Goal: Check status: Check status

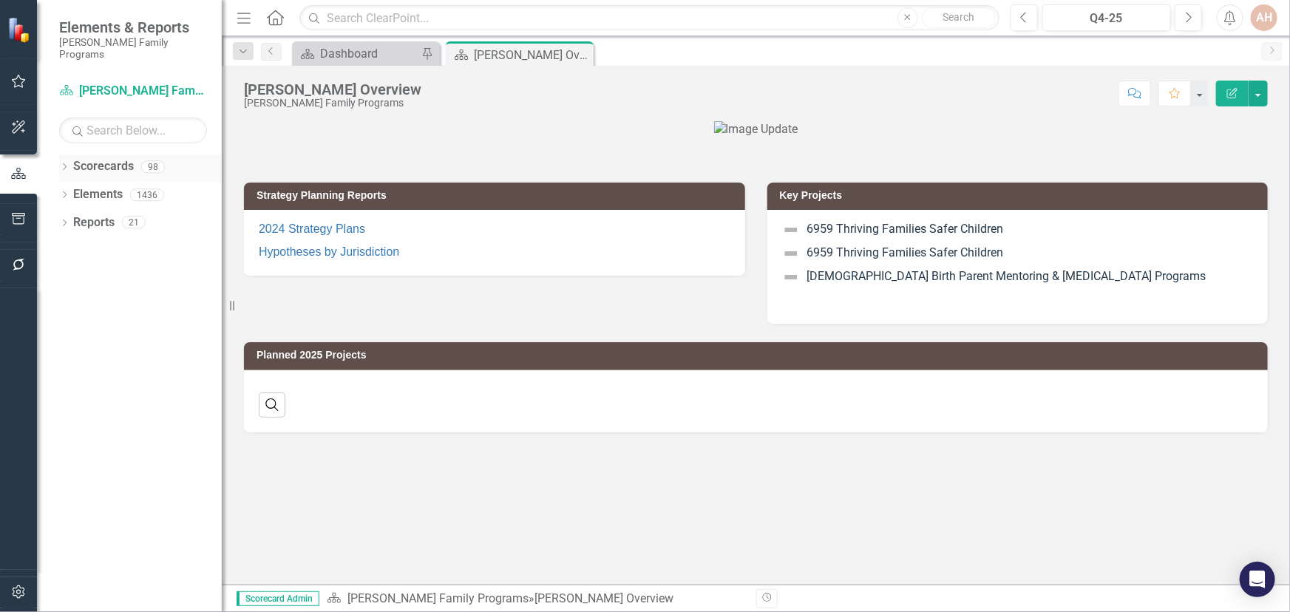
click at [66, 163] on icon at bounding box center [65, 166] width 4 height 7
click at [69, 190] on icon "Dropdown" at bounding box center [72, 194] width 11 height 9
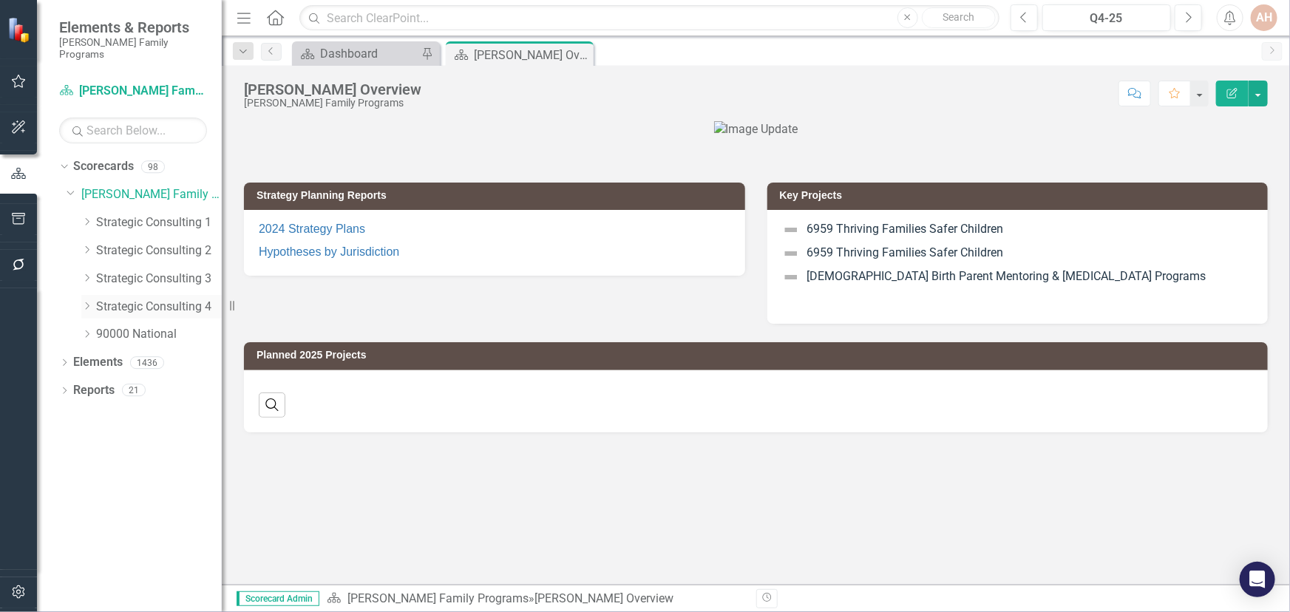
click at [88, 302] on icon "Dropdown" at bounding box center [86, 306] width 11 height 9
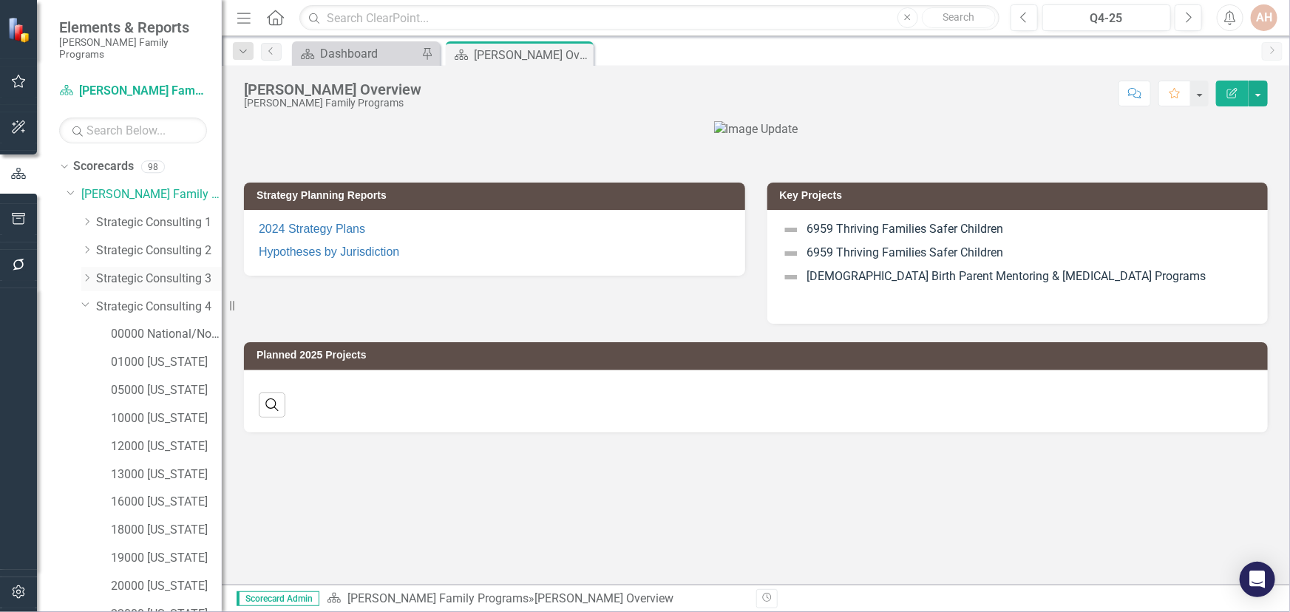
click at [86, 273] on icon "Dropdown" at bounding box center [86, 277] width 11 height 9
click at [137, 435] on div "23000 [US_STATE]" at bounding box center [166, 447] width 111 height 24
click at [137, 439] on link "23000 [US_STATE]" at bounding box center [166, 446] width 111 height 17
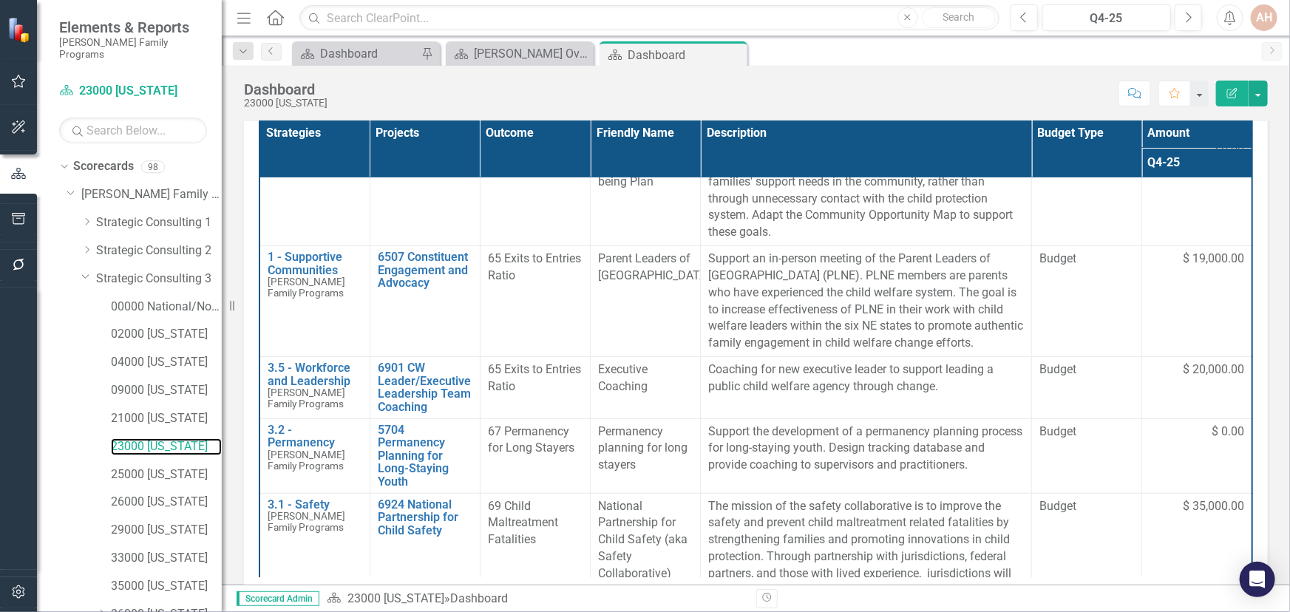
scroll to position [296, 0]
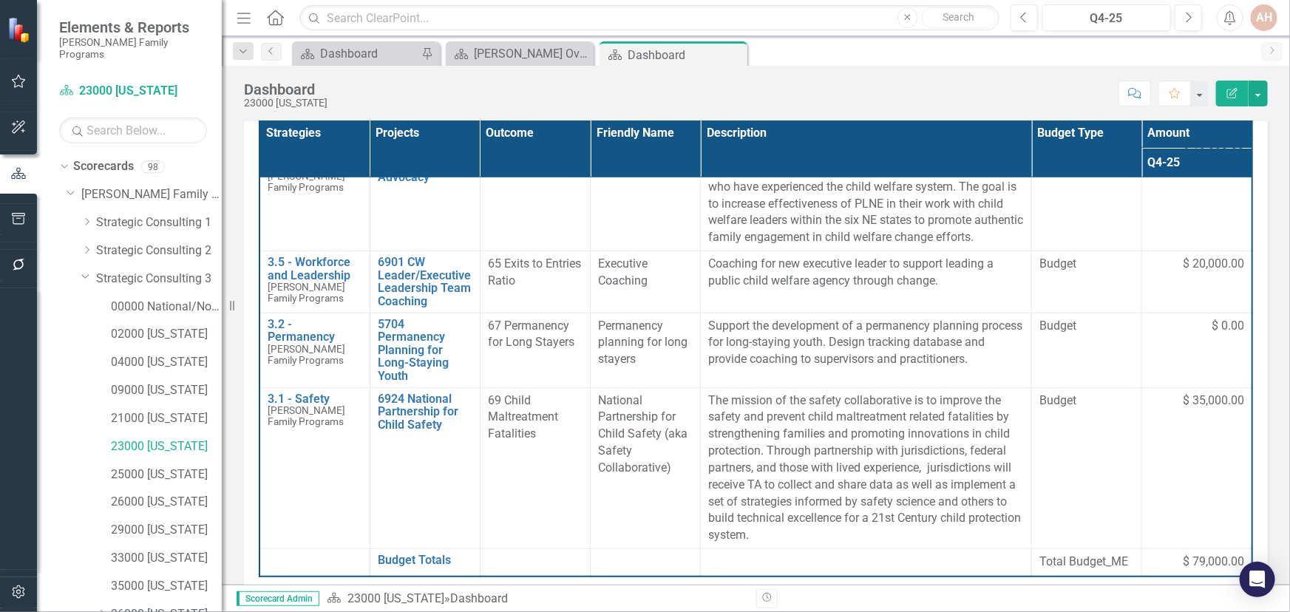
click at [1262, 348] on div "2025 Project Overview Strategies Projects Outcome Friendly Name Description Bud…" at bounding box center [756, 345] width 1046 height 568
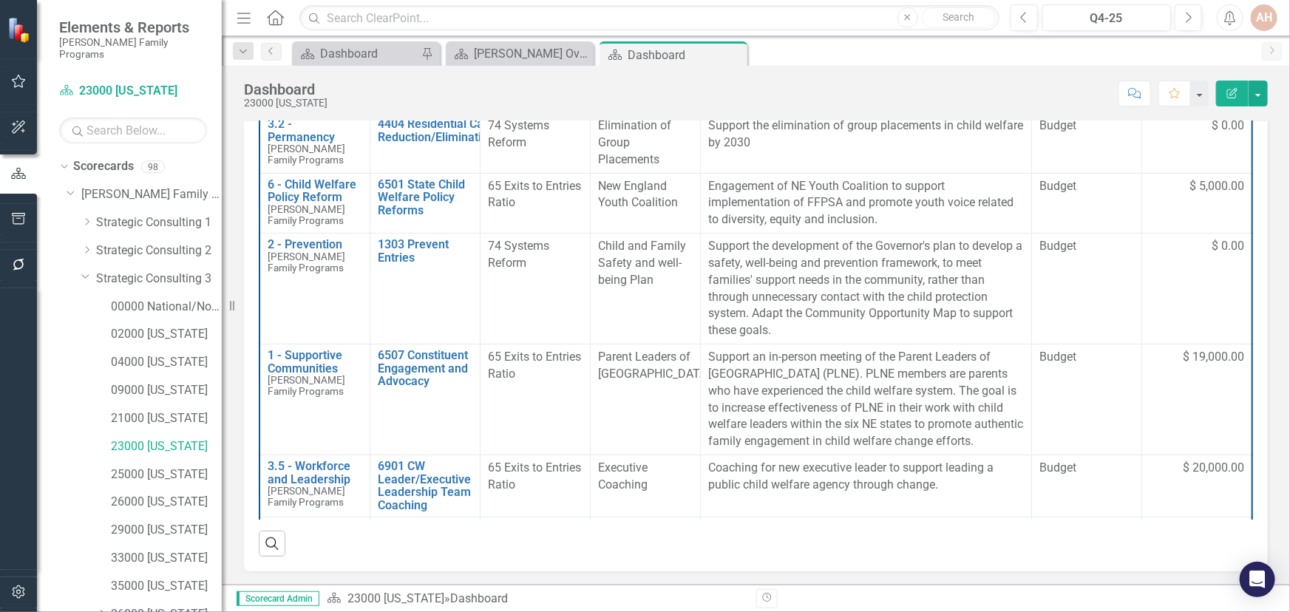
scroll to position [0, 0]
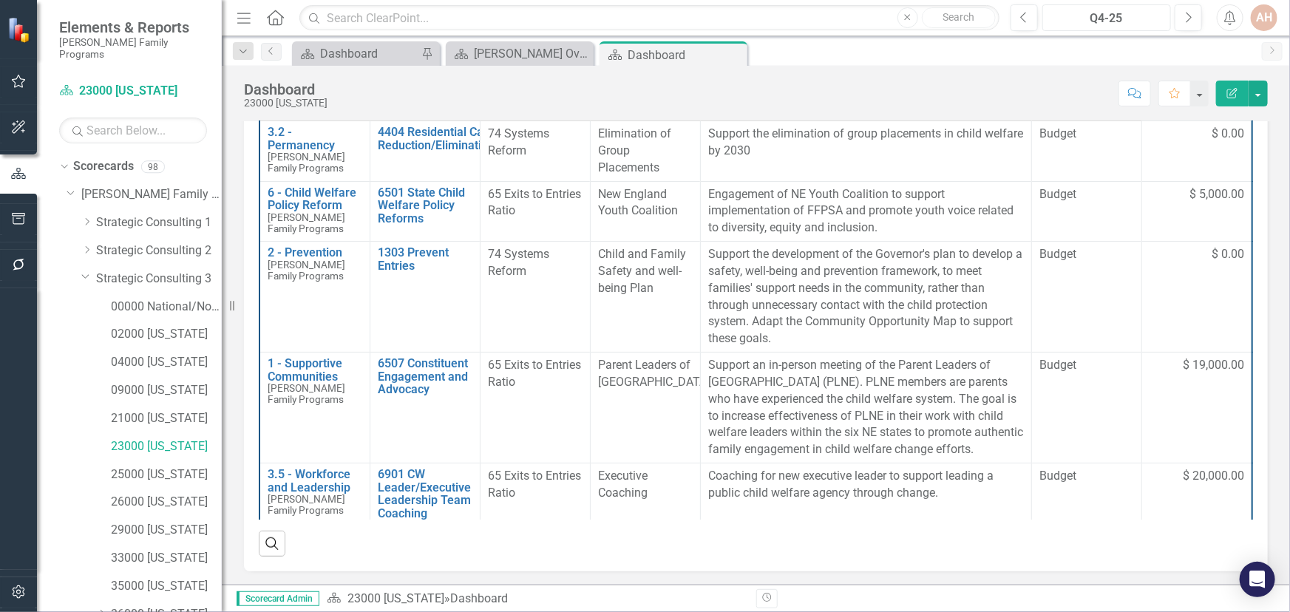
click at [1107, 15] on div "Q4-25" at bounding box center [1106, 19] width 119 height 18
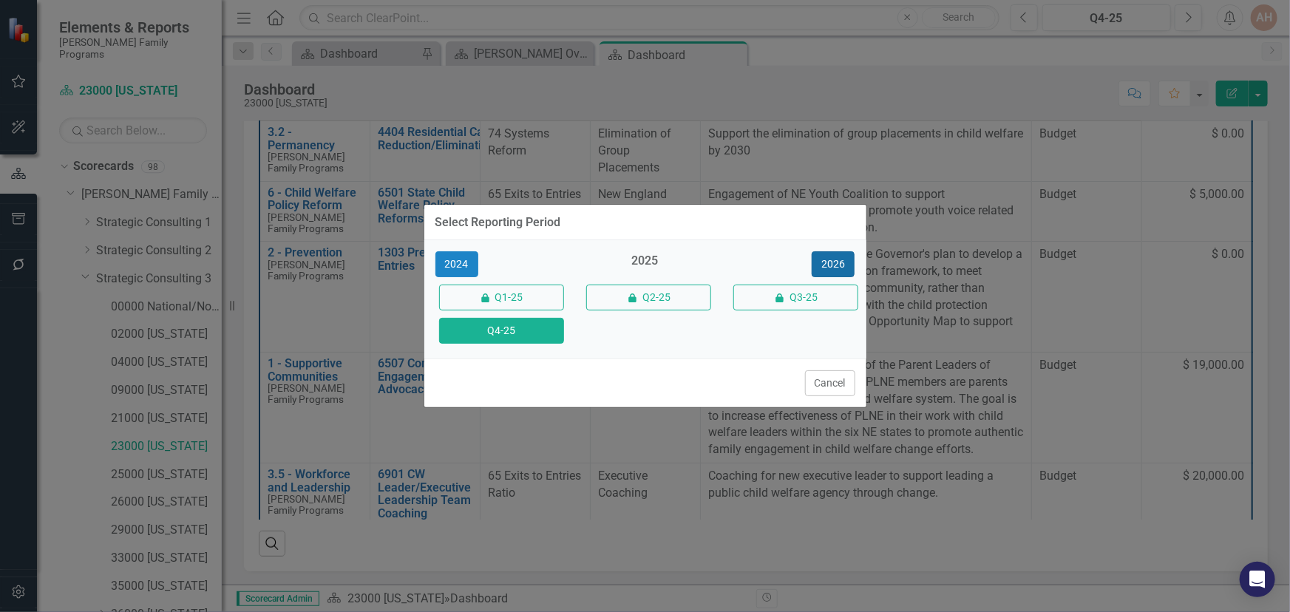
click at [816, 259] on button "2026" at bounding box center [832, 264] width 43 height 26
click at [504, 339] on button "Q4-26" at bounding box center [501, 331] width 125 height 26
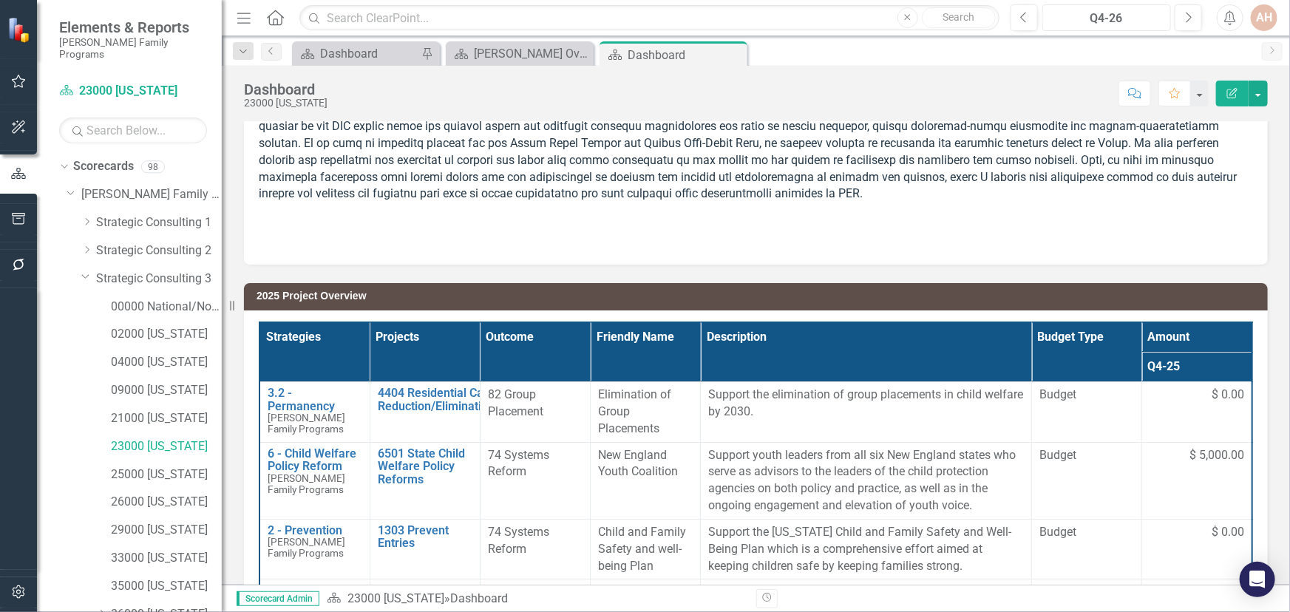
scroll to position [201, 0]
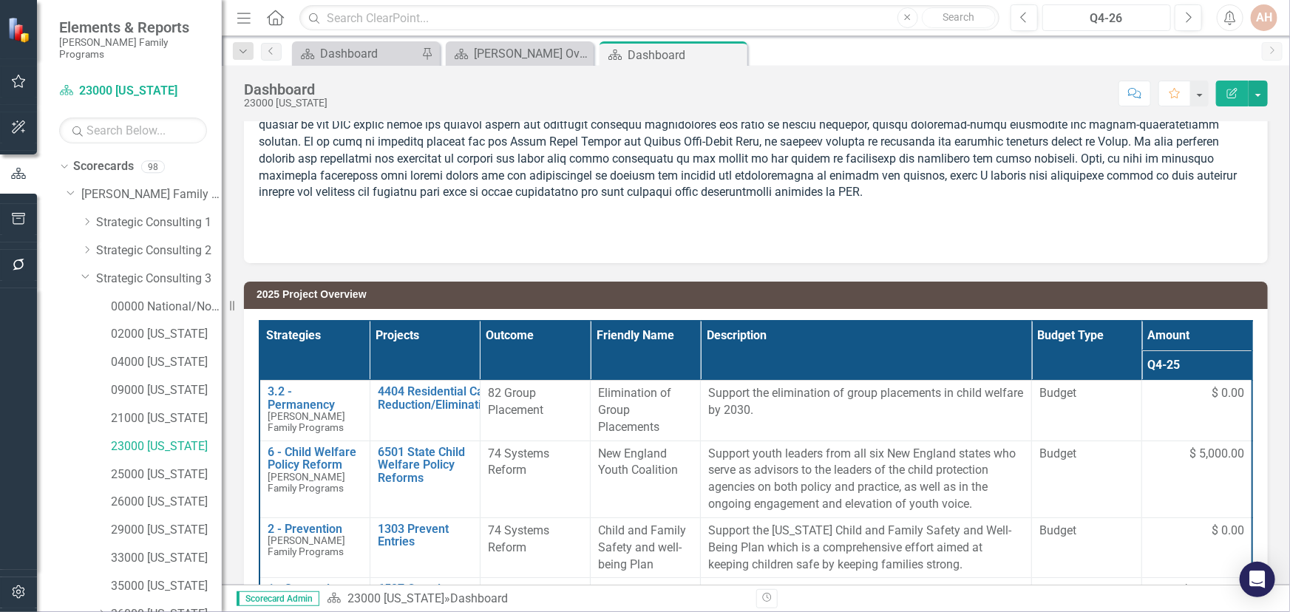
click at [1116, 15] on div "Q4-26" at bounding box center [1106, 19] width 119 height 18
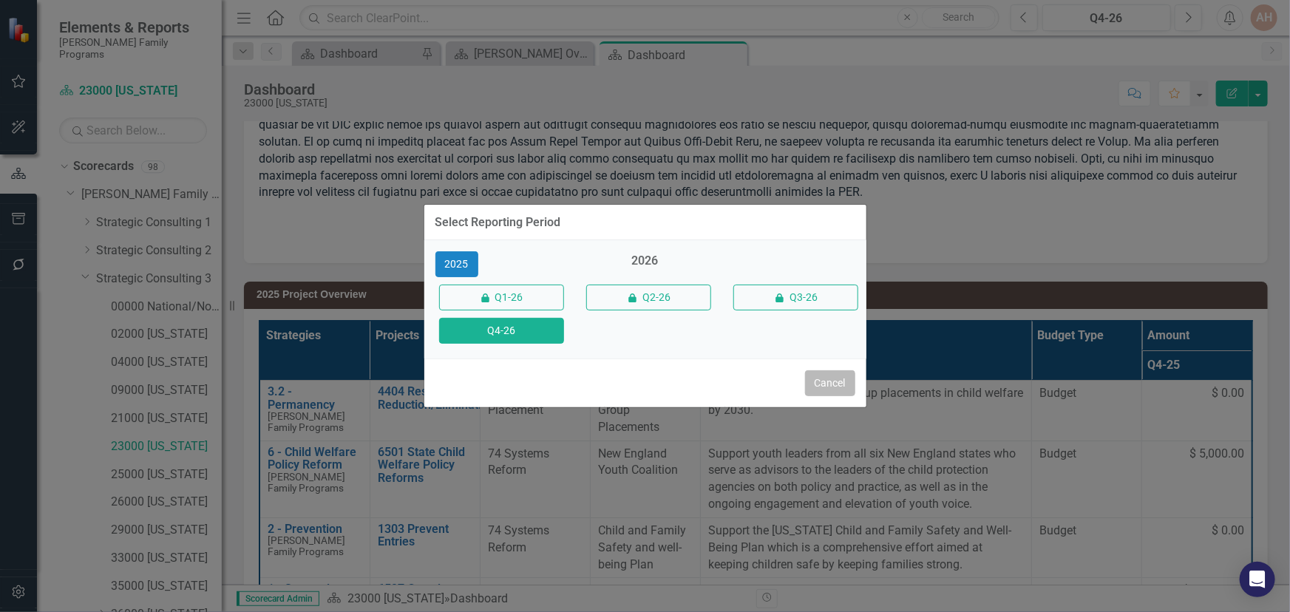
click at [825, 388] on button "Cancel" at bounding box center [830, 383] width 50 height 26
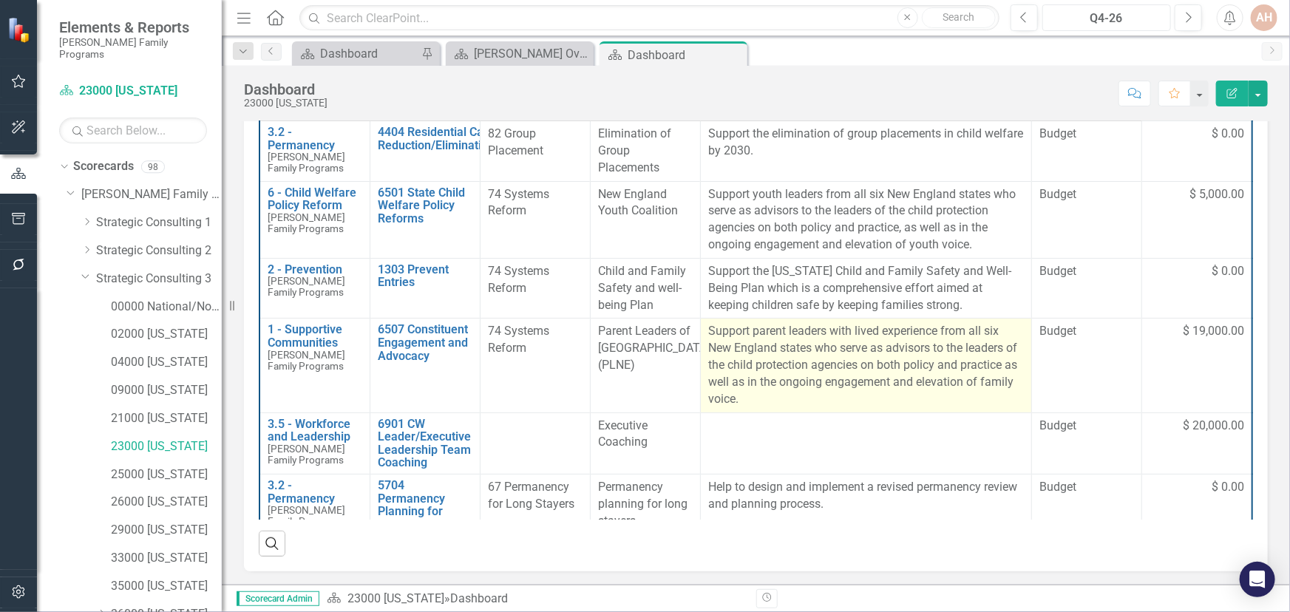
scroll to position [67, 0]
